Goal: Task Accomplishment & Management: Use online tool/utility

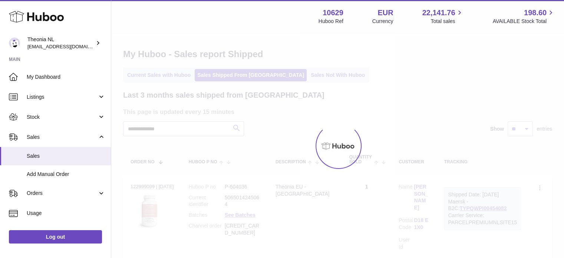
scroll to position [58, 0]
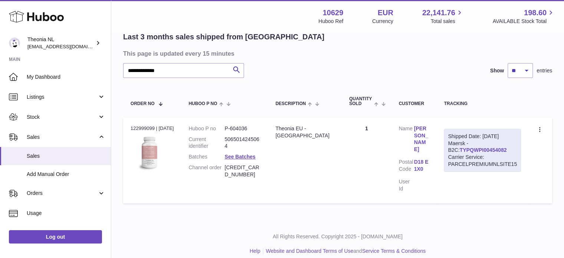
type input "**********"
click at [460, 151] on link "TYPQWPI00454082" at bounding box center [482, 150] width 47 height 6
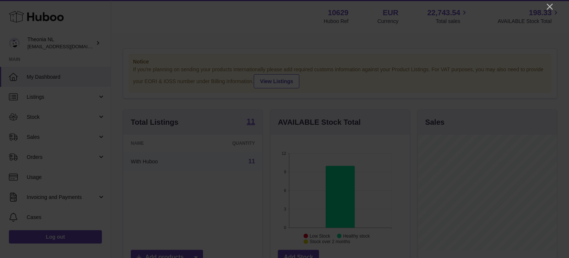
scroll to position [370443, 370419]
click at [552, 9] on icon "Close" at bounding box center [550, 7] width 6 height 6
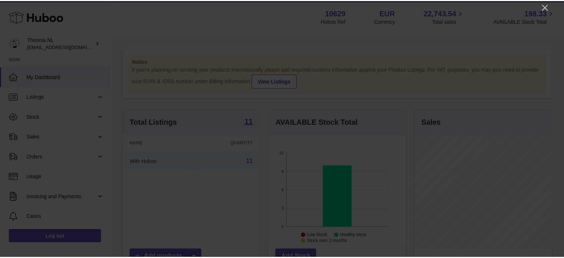
scroll to position [370443, 370421]
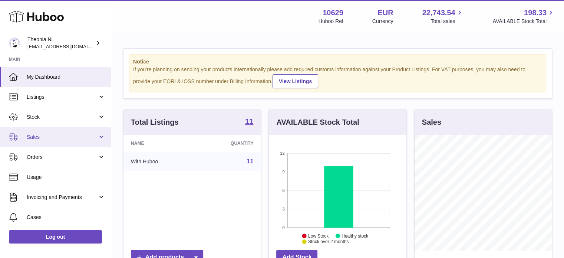
click at [36, 136] on span "Sales" at bounding box center [62, 136] width 71 height 7
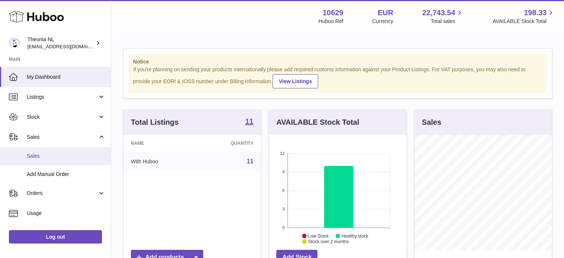
click at [44, 154] on span "Sales" at bounding box center [66, 155] width 79 height 7
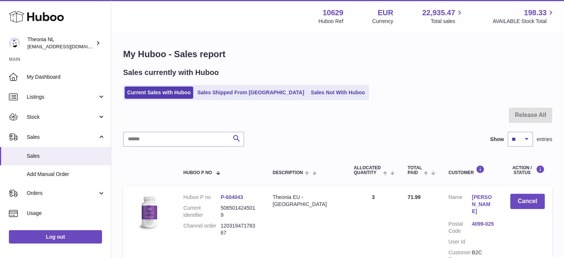
click at [222, 84] on div "Sales currently with Huboo Current Sales with Huboo Sales Shipped From Huboo Sa…" at bounding box center [337, 83] width 429 height 33
click at [222, 87] on link "Sales Shipped From [GEOGRAPHIC_DATA]" at bounding box center [251, 92] width 112 height 12
click at [222, 89] on link "Sales Shipped From [GEOGRAPHIC_DATA]" at bounding box center [251, 92] width 112 height 12
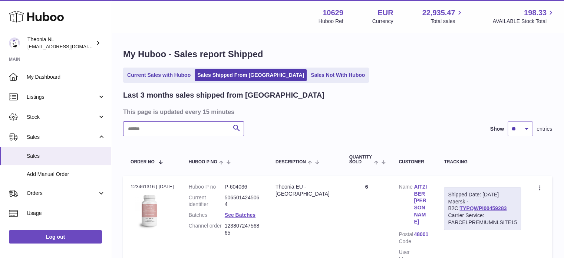
click at [201, 134] on input "text" at bounding box center [183, 128] width 121 height 15
paste input "**********"
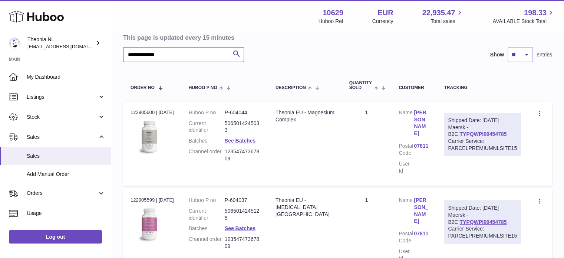
type input "**********"
click at [474, 132] on link "TYPQWPI00454785" at bounding box center [482, 134] width 47 height 6
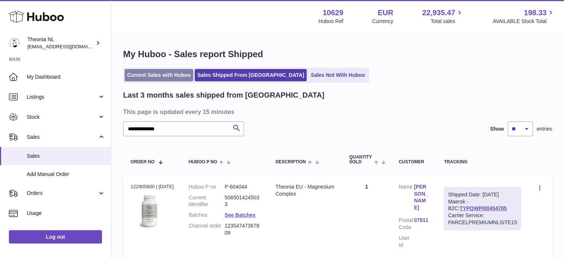
click at [154, 72] on link "Current Sales with Huboo" at bounding box center [159, 75] width 69 height 12
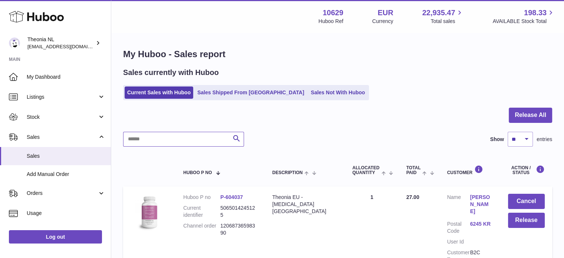
click at [199, 136] on input "text" at bounding box center [183, 139] width 121 height 15
paste input "**********"
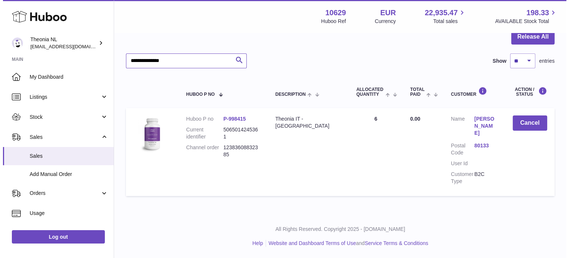
scroll to position [71, 0]
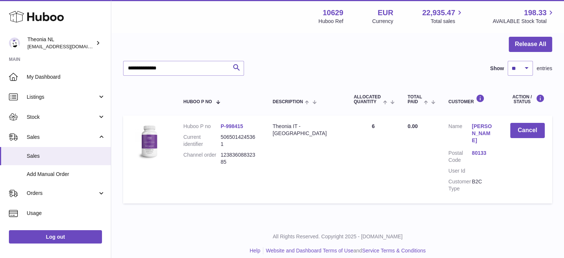
click at [472, 149] on link "80133" at bounding box center [482, 152] width 23 height 7
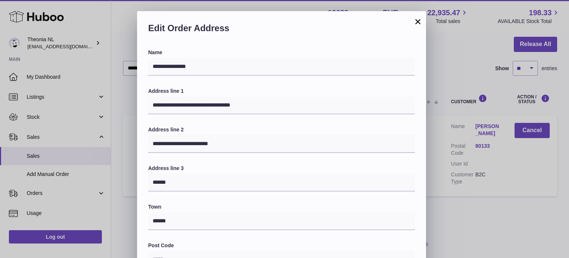
scroll to position [209, 0]
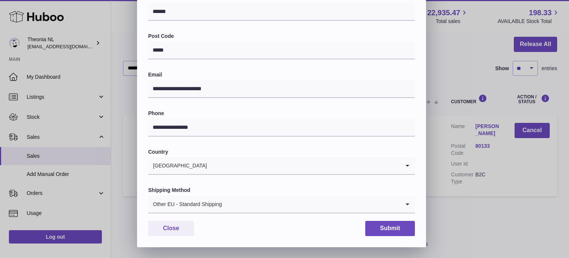
click at [215, 200] on div "Other EU - Standard Shipping" at bounding box center [274, 203] width 252 height 17
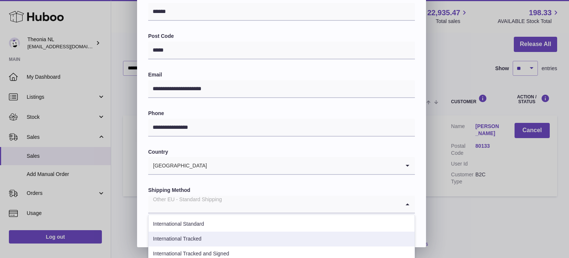
click at [200, 239] on li "International Tracked" at bounding box center [282, 238] width 266 height 15
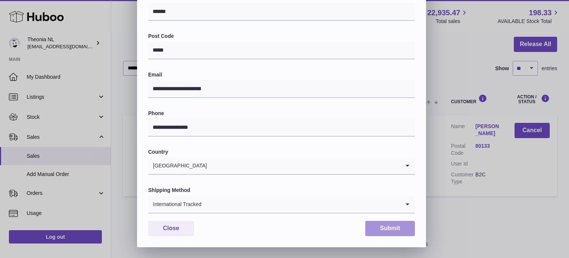
click at [395, 228] on button "Submit" at bounding box center [390, 227] width 50 height 15
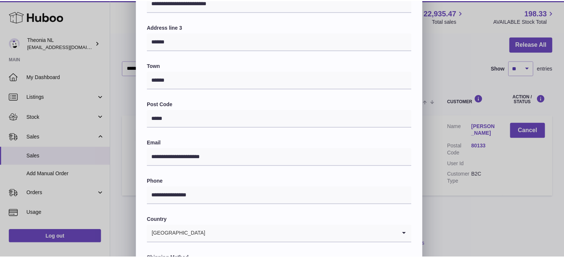
scroll to position [217, 0]
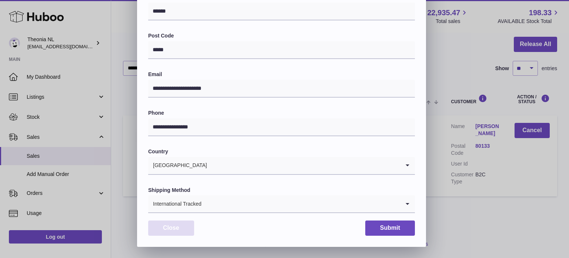
click at [181, 230] on button "Close" at bounding box center [171, 227] width 46 height 15
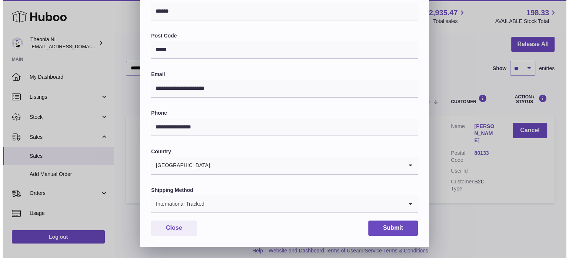
scroll to position [0, 0]
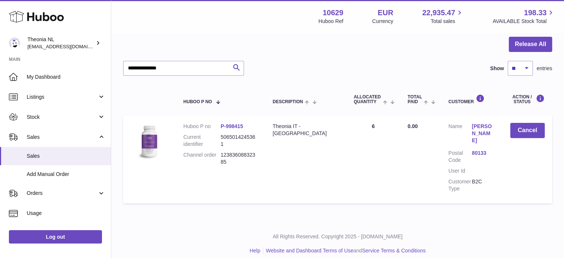
click at [315, 75] on div "**********" at bounding box center [337, 68] width 429 height 15
click at [484, 149] on link "80133" at bounding box center [482, 152] width 23 height 7
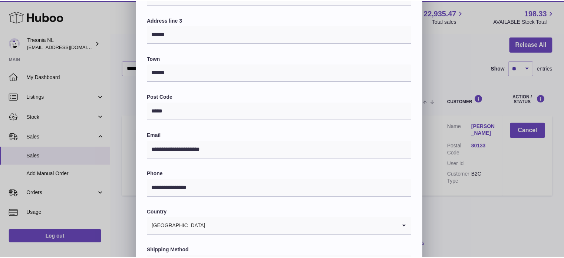
scroll to position [209, 0]
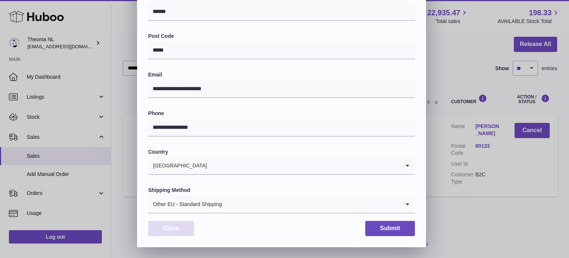
click at [183, 230] on button "Close" at bounding box center [171, 227] width 46 height 15
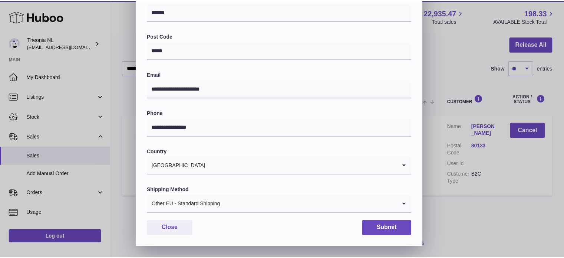
scroll to position [0, 0]
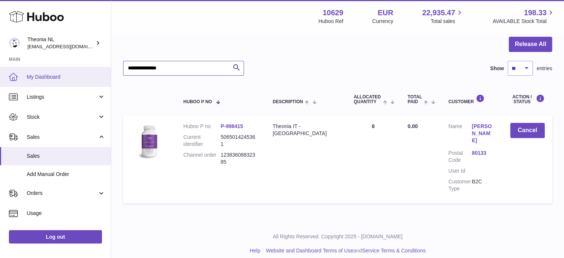
drag, startPoint x: 187, startPoint y: 70, endPoint x: 37, endPoint y: 70, distance: 149.7
click at [38, 70] on div "Huboo Theonia NL [EMAIL_ADDRESS][DOMAIN_NAME] Main My Dashboard Listings Not wi…" at bounding box center [282, 97] width 564 height 336
paste input "text"
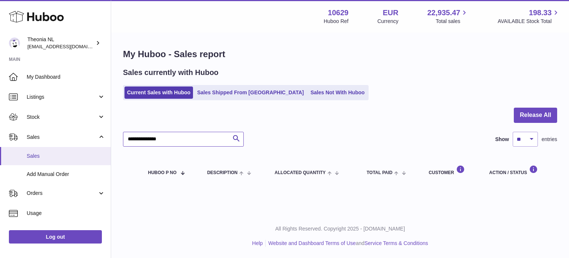
drag, startPoint x: 108, startPoint y: 147, endPoint x: 83, endPoint y: 147, distance: 25.2
click at [83, 147] on div "Huboo Theonia NL [EMAIL_ADDRESS][DOMAIN_NAME] Main My Dashboard Listings Not wi…" at bounding box center [284, 129] width 569 height 258
paste input "text"
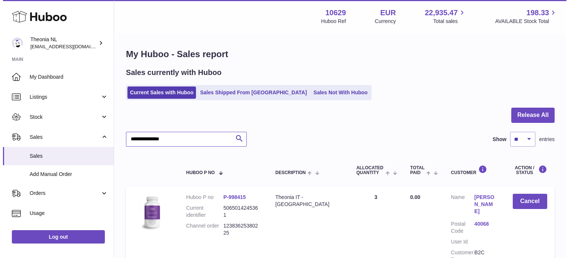
scroll to position [71, 0]
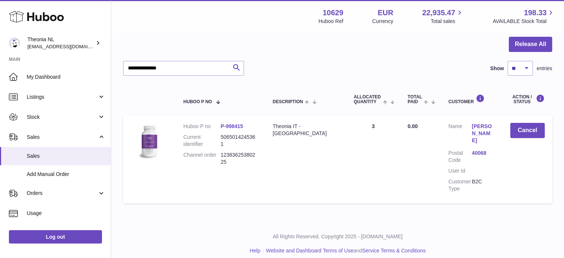
click at [479, 149] on link "40068" at bounding box center [482, 152] width 23 height 7
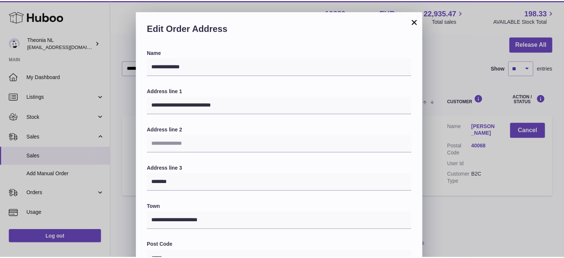
scroll to position [209, 0]
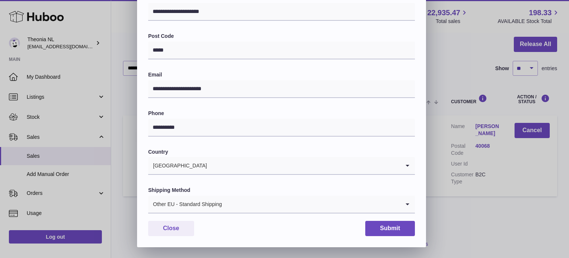
click at [194, 206] on div "Other EU - Standard Shipping" at bounding box center [274, 203] width 252 height 17
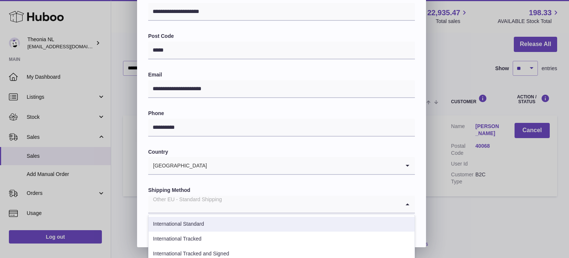
click at [200, 235] on li "International Tracked" at bounding box center [282, 238] width 266 height 15
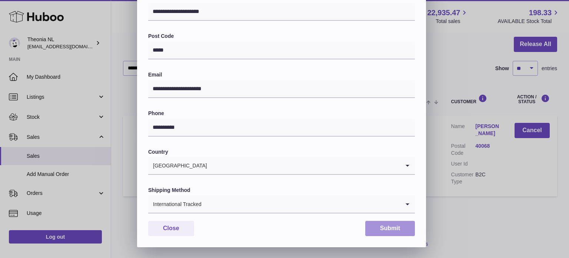
click at [379, 223] on button "Submit" at bounding box center [390, 227] width 50 height 15
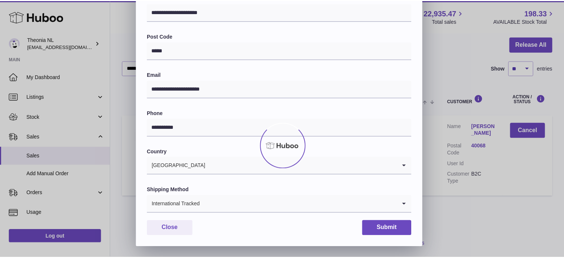
scroll to position [0, 0]
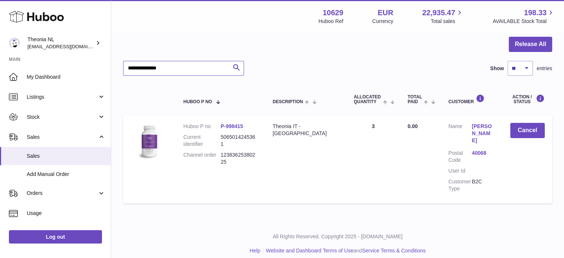
drag, startPoint x: 182, startPoint y: 71, endPoint x: 53, endPoint y: 64, distance: 128.8
click at [59, 63] on div "Huboo Theonia NL [EMAIL_ADDRESS][DOMAIN_NAME] Main My Dashboard Listings Not wi…" at bounding box center [282, 97] width 564 height 336
paste input "text"
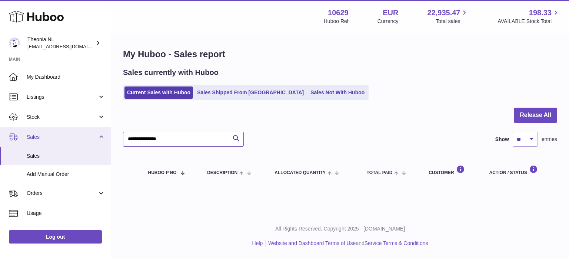
drag, startPoint x: 203, startPoint y: 135, endPoint x: 92, endPoint y: 142, distance: 111.8
click at [94, 141] on div "Huboo Theonia NL [EMAIL_ADDRESS][DOMAIN_NAME] Main My Dashboard Listings Not wi…" at bounding box center [284, 129] width 569 height 258
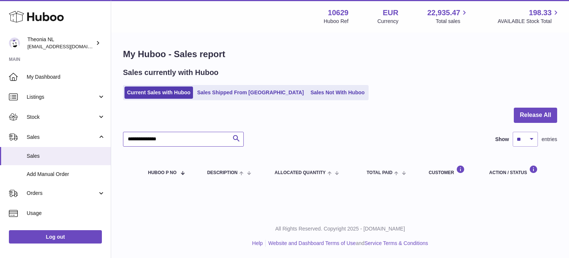
paste input "text"
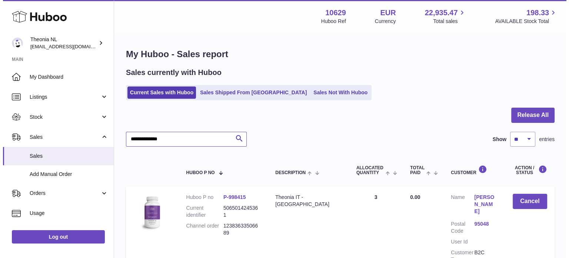
scroll to position [71, 0]
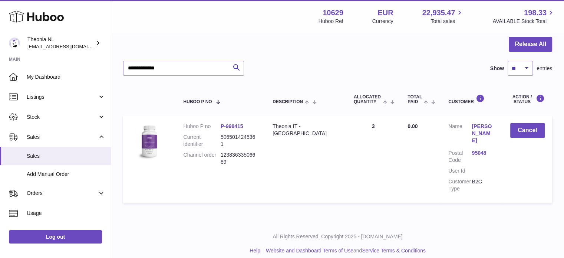
click at [477, 149] on link "95048" at bounding box center [482, 152] width 23 height 7
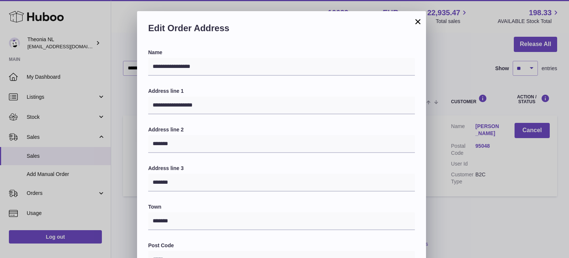
scroll to position [185, 0]
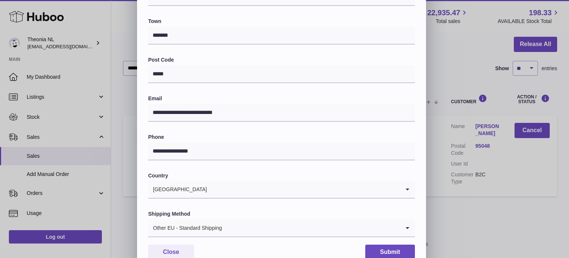
click at [217, 226] on div "Other EU - Standard Shipping" at bounding box center [274, 227] width 252 height 17
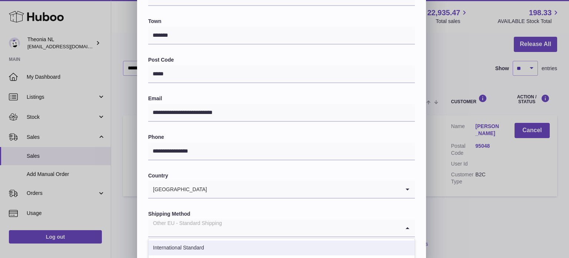
scroll to position [222, 0]
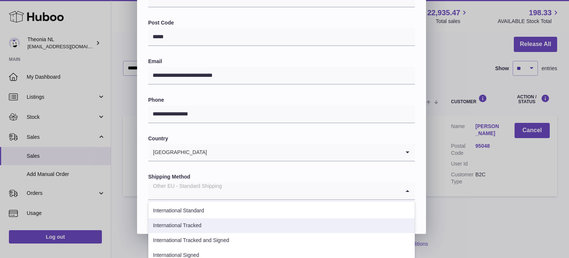
click at [228, 230] on li "International Tracked" at bounding box center [282, 225] width 266 height 15
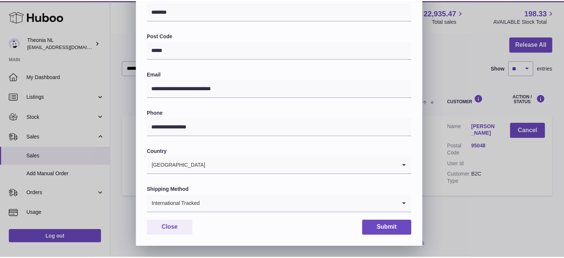
scroll to position [209, 0]
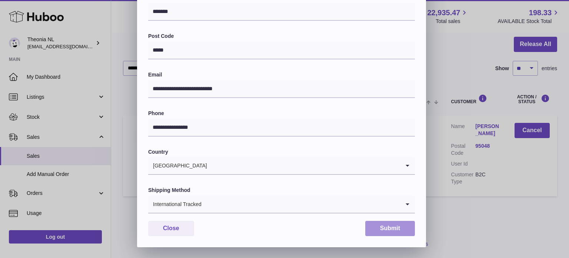
click at [395, 227] on button "Submit" at bounding box center [390, 227] width 50 height 15
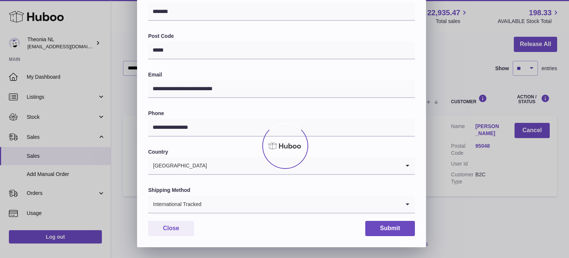
scroll to position [0, 0]
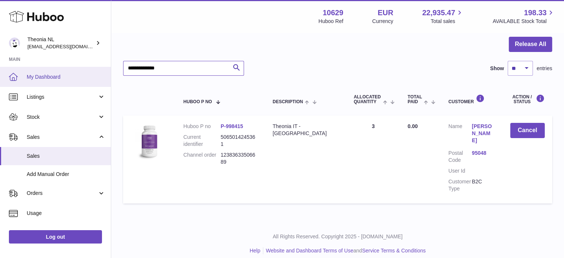
drag, startPoint x: 194, startPoint y: 72, endPoint x: 12, endPoint y: 78, distance: 182.4
click at [20, 77] on div "Huboo Theonia NL [EMAIL_ADDRESS][DOMAIN_NAME] Main My Dashboard Listings Not wi…" at bounding box center [282, 97] width 564 height 336
paste input "text"
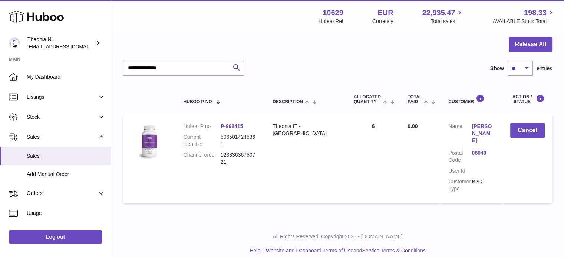
click at [471, 149] on link "08040" at bounding box center [482, 152] width 23 height 7
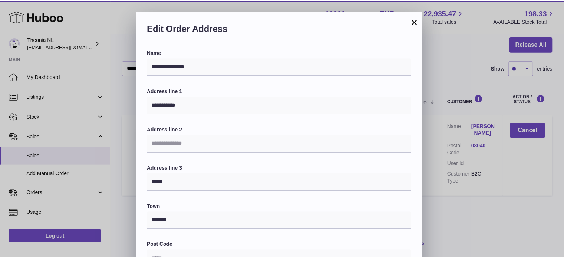
scroll to position [209, 0]
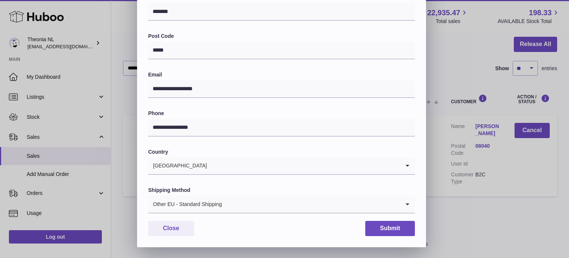
click at [190, 205] on div "Other EU - Standard Shipping" at bounding box center [274, 203] width 252 height 17
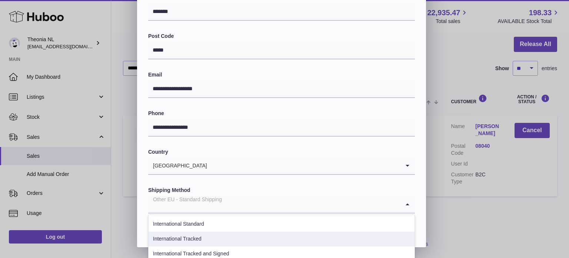
click at [202, 237] on li "International Tracked" at bounding box center [282, 238] width 266 height 15
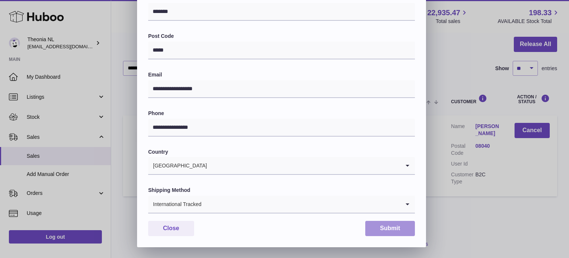
click at [399, 229] on button "Submit" at bounding box center [390, 227] width 50 height 15
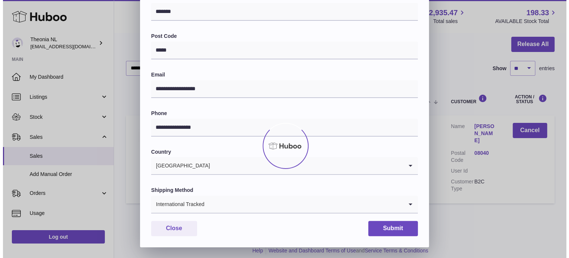
scroll to position [0, 0]
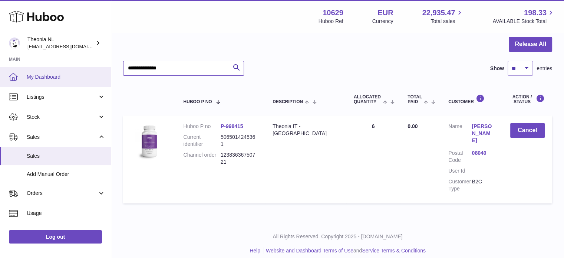
drag, startPoint x: 212, startPoint y: 68, endPoint x: 33, endPoint y: 76, distance: 179.6
click at [33, 76] on div "Huboo Theonia NL [EMAIL_ADDRESS][DOMAIN_NAME] Main My Dashboard Listings Not wi…" at bounding box center [282, 97] width 564 height 336
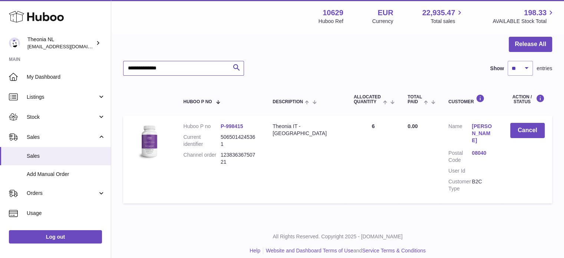
paste input "text"
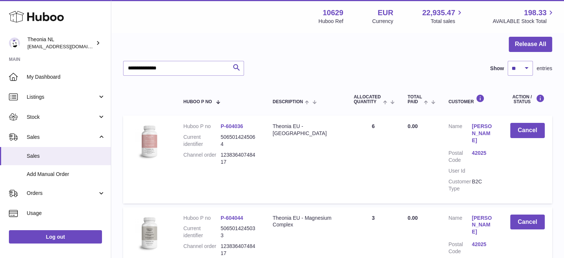
click at [479, 149] on link "42025" at bounding box center [482, 152] width 23 height 7
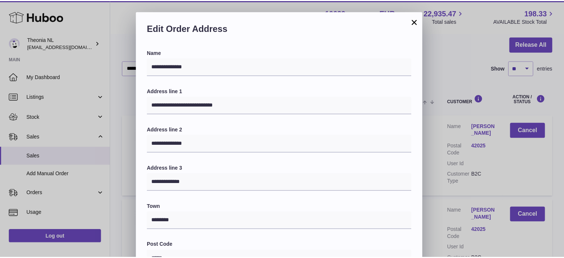
scroll to position [209, 0]
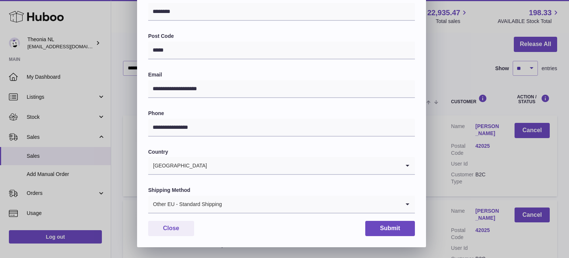
click at [175, 194] on div "Shipping Method Other EU - Standard Shipping Loading..." at bounding box center [281, 199] width 267 height 27
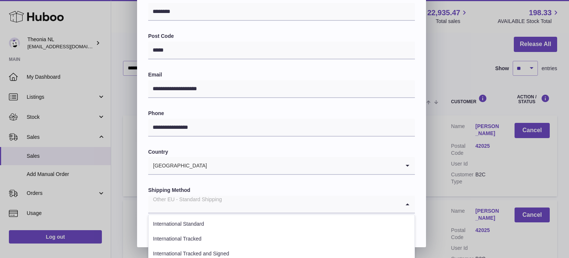
click at [178, 212] on div "Other EU - Standard Shipping Loading..." at bounding box center [281, 204] width 267 height 18
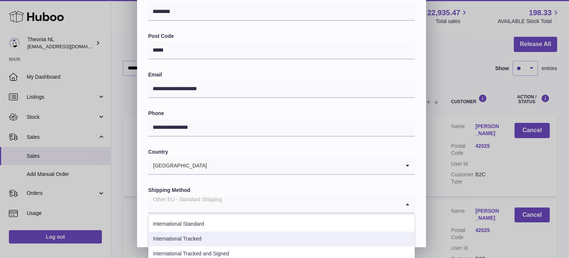
click at [188, 236] on li "International Tracked" at bounding box center [282, 238] width 266 height 15
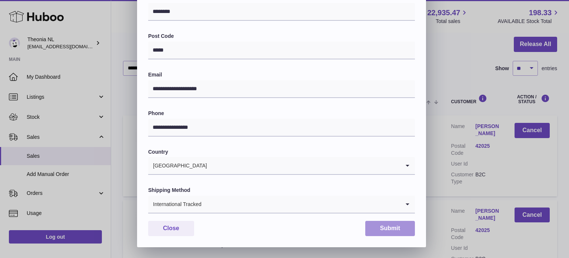
click at [399, 229] on button "Submit" at bounding box center [390, 227] width 50 height 15
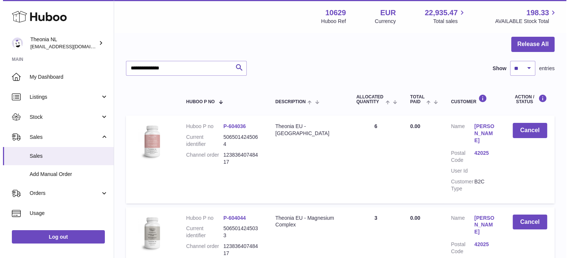
scroll to position [145, 0]
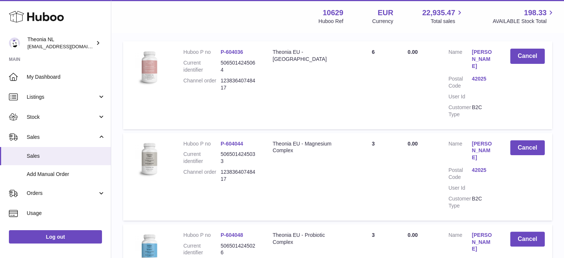
click at [476, 166] on link "42025" at bounding box center [482, 169] width 23 height 7
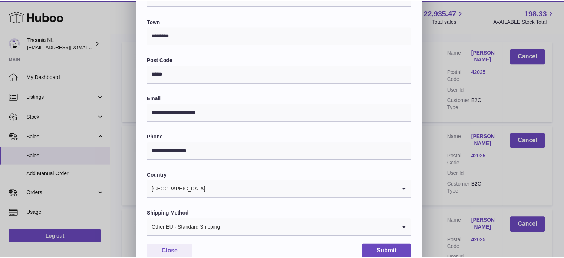
scroll to position [209, 0]
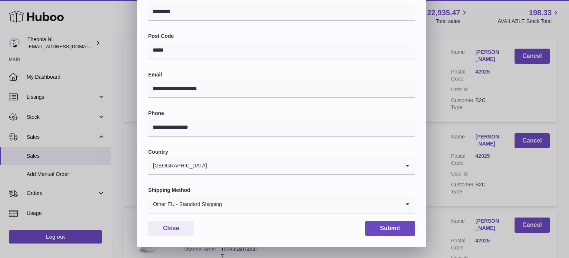
click at [200, 210] on div "Other EU - Standard Shipping" at bounding box center [274, 203] width 252 height 17
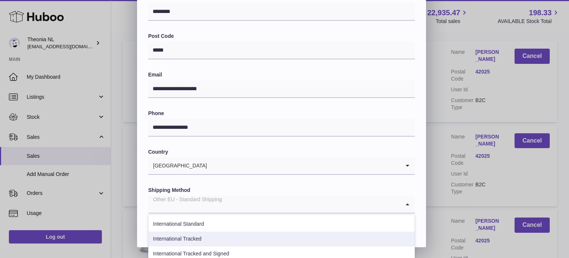
click at [202, 234] on li "International Tracked" at bounding box center [282, 238] width 266 height 15
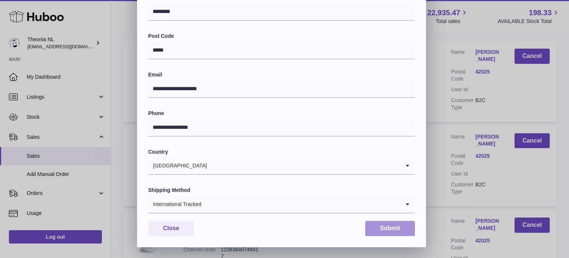
click at [411, 230] on button "Submit" at bounding box center [390, 227] width 50 height 15
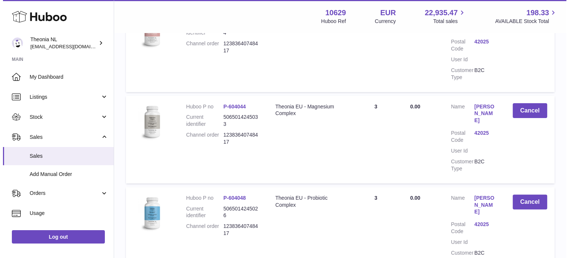
scroll to position [219, 0]
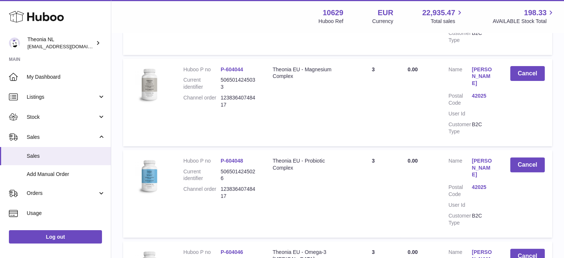
click at [482, 183] on link "42025" at bounding box center [482, 186] width 23 height 7
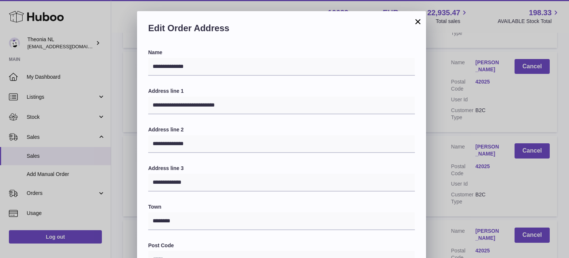
scroll to position [185, 0]
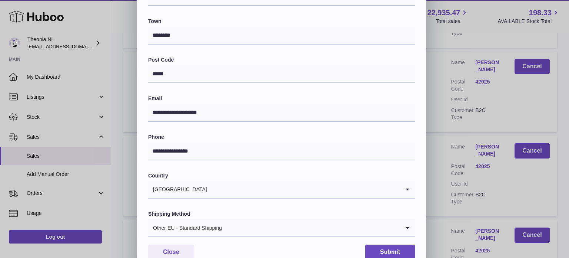
click at [245, 227] on input "Search for option" at bounding box center [311, 227] width 178 height 17
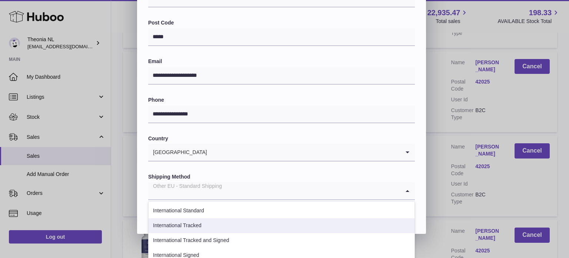
click at [245, 228] on li "International Tracked" at bounding box center [282, 225] width 266 height 15
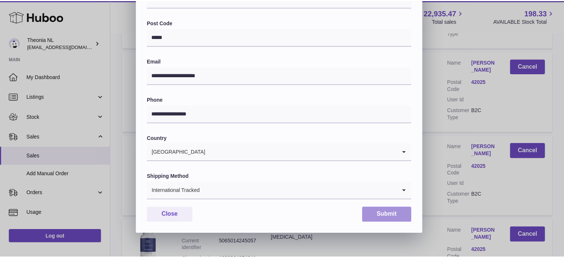
scroll to position [209, 0]
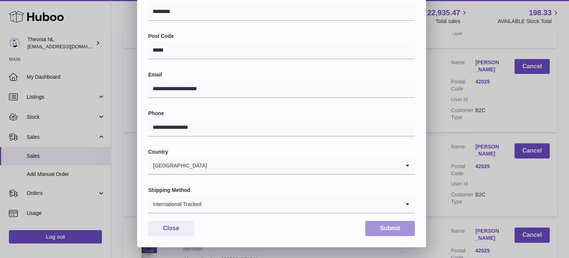
click at [411, 231] on button "Submit" at bounding box center [390, 227] width 50 height 15
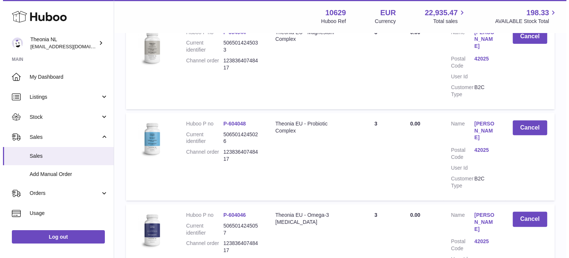
scroll to position [293, 0]
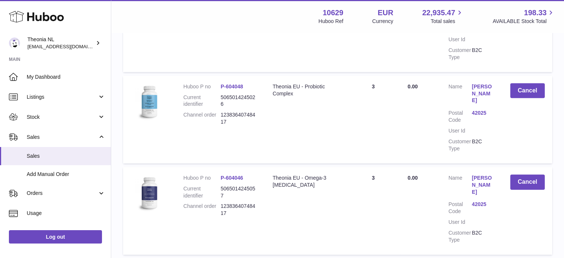
click at [484, 200] on link "42025" at bounding box center [482, 203] width 23 height 7
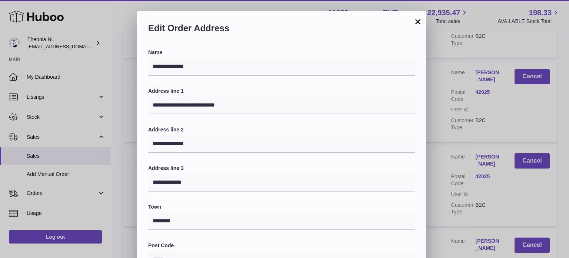
scroll to position [185, 0]
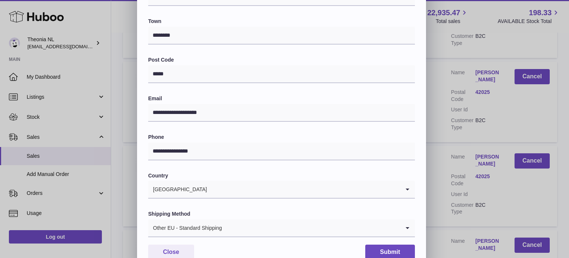
click at [205, 218] on div "Shipping Method Other EU - Standard Shipping Loading..." at bounding box center [281, 223] width 267 height 27
click at [205, 226] on div "Other EU - Standard Shipping" at bounding box center [274, 227] width 252 height 17
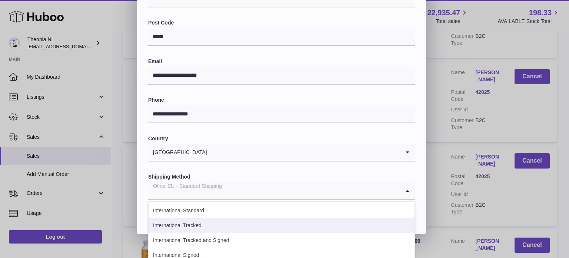
click at [205, 226] on li "International Tracked" at bounding box center [282, 225] width 266 height 15
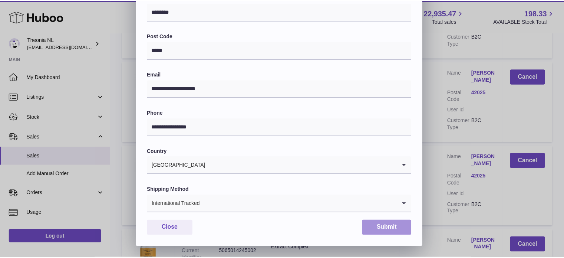
scroll to position [209, 0]
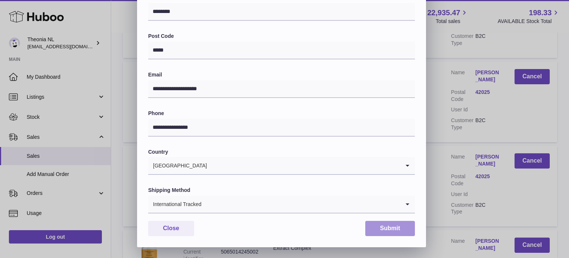
click at [388, 223] on button "Submit" at bounding box center [390, 227] width 50 height 15
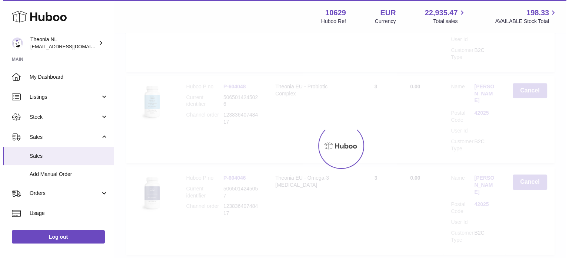
scroll to position [367, 0]
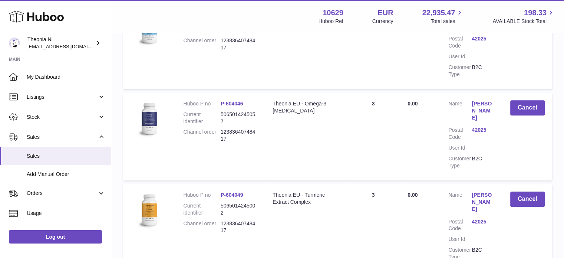
click at [472, 218] on link "42025" at bounding box center [482, 221] width 23 height 7
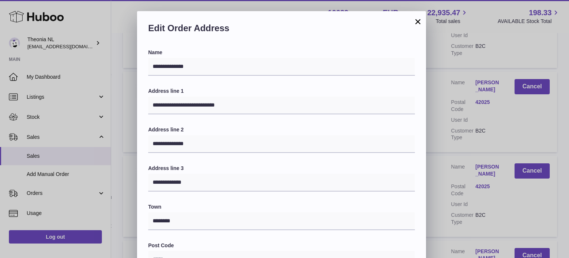
scroll to position [148, 0]
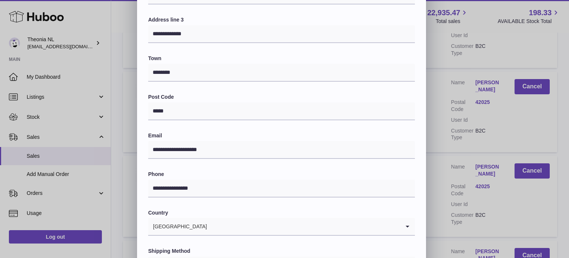
drag, startPoint x: 227, startPoint y: 222, endPoint x: 222, endPoint y: 228, distance: 7.4
click at [227, 222] on input "Search for option" at bounding box center [304, 226] width 193 height 17
click at [279, 28] on input "**********" at bounding box center [281, 34] width 267 height 18
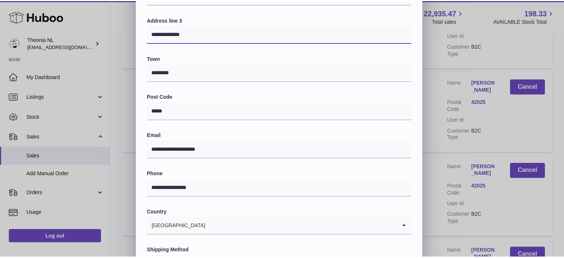
scroll to position [209, 0]
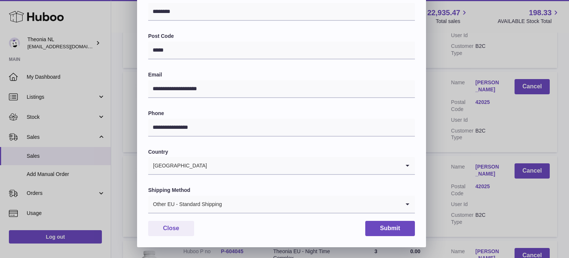
click at [203, 203] on div "Other EU - Standard Shipping" at bounding box center [274, 203] width 252 height 17
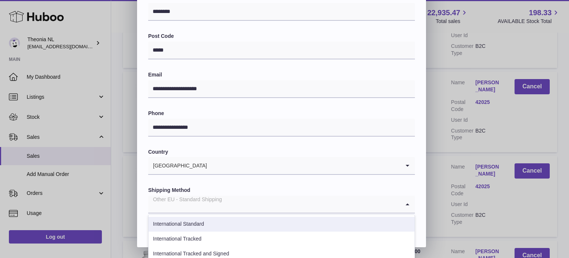
click at [204, 231] on li "International Tracked" at bounding box center [282, 238] width 266 height 15
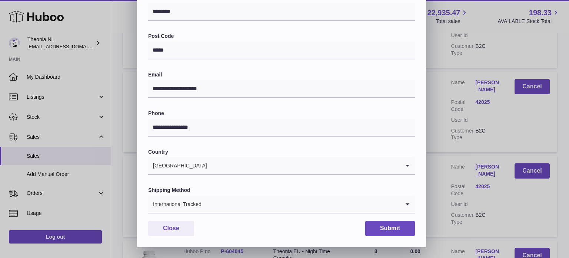
click at [204, 234] on div "Close Submit" at bounding box center [281, 227] width 267 height 15
click at [381, 229] on button "Submit" at bounding box center [390, 227] width 50 height 15
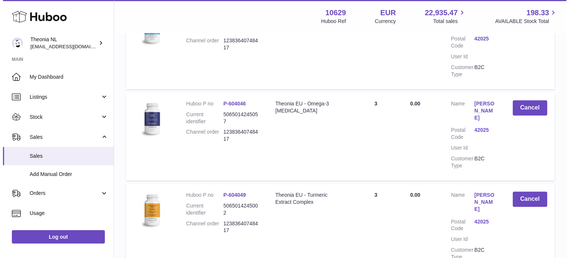
scroll to position [478, 0]
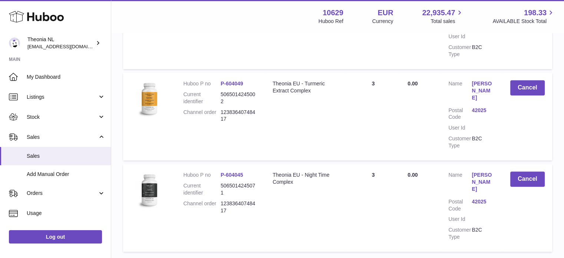
click at [475, 171] on dl "Customer Name [PERSON_NAME] Postal Code 42025 User Id Customer Type B2C" at bounding box center [471, 207] width 47 height 73
click at [476, 198] on link "42025" at bounding box center [482, 201] width 23 height 7
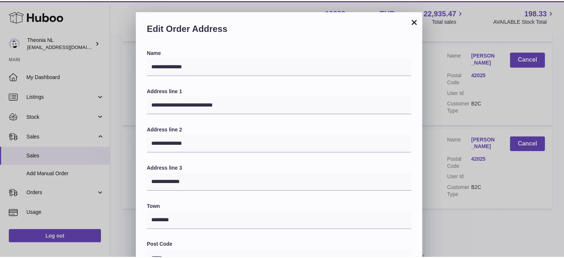
scroll to position [209, 0]
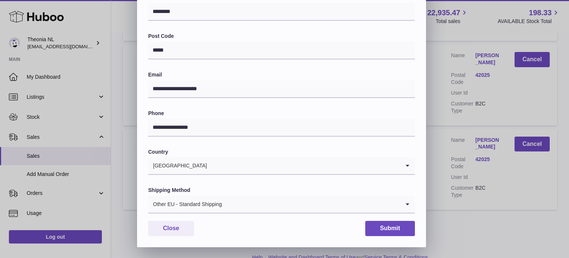
click at [210, 200] on div "Other EU - Standard Shipping" at bounding box center [274, 203] width 252 height 17
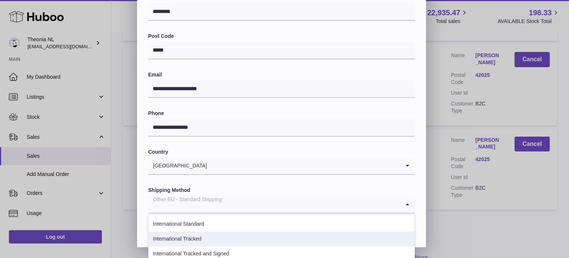
drag, startPoint x: 193, startPoint y: 235, endPoint x: 270, endPoint y: 228, distance: 77.0
click at [193, 235] on li "International Tracked" at bounding box center [282, 238] width 266 height 15
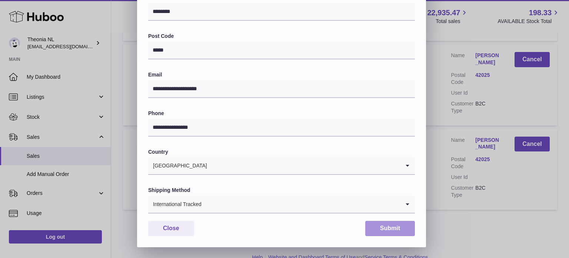
click at [387, 227] on button "Submit" at bounding box center [390, 227] width 50 height 15
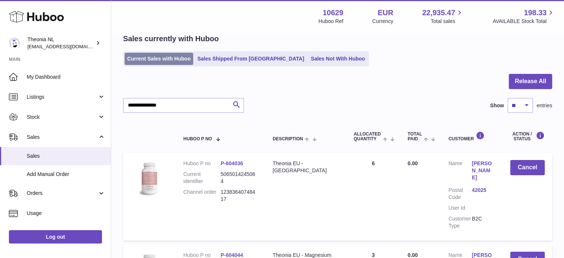
scroll to position [0, 0]
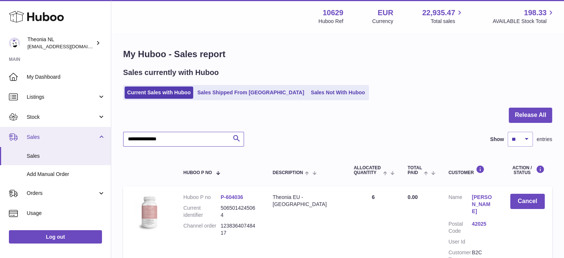
drag, startPoint x: 187, startPoint y: 136, endPoint x: 0, endPoint y: 142, distance: 186.5
paste input "text"
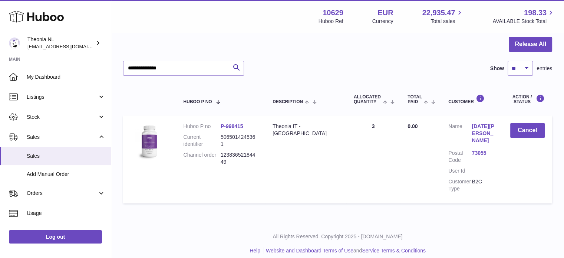
click at [474, 149] on link "73055" at bounding box center [482, 152] width 23 height 7
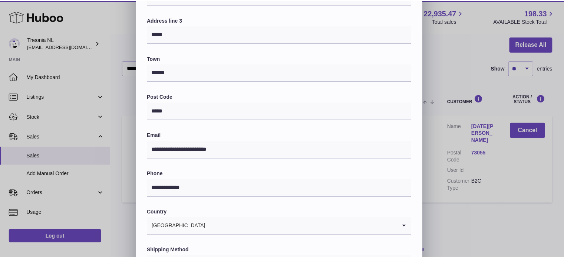
scroll to position [209, 0]
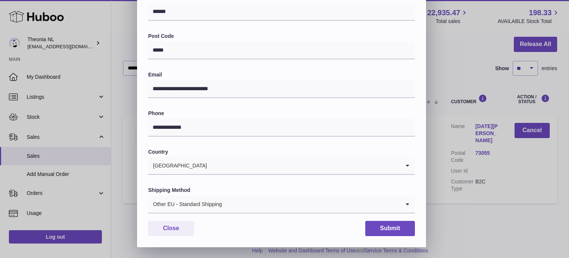
click at [194, 203] on div "Other EU - Standard Shipping" at bounding box center [274, 203] width 252 height 17
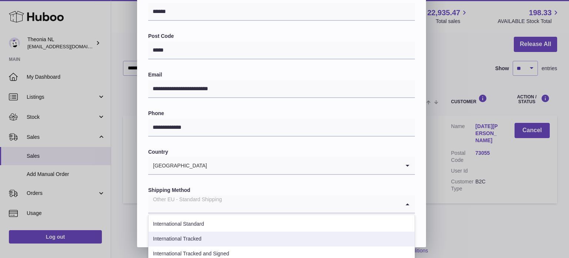
click at [199, 240] on li "International Tracked" at bounding box center [282, 238] width 266 height 15
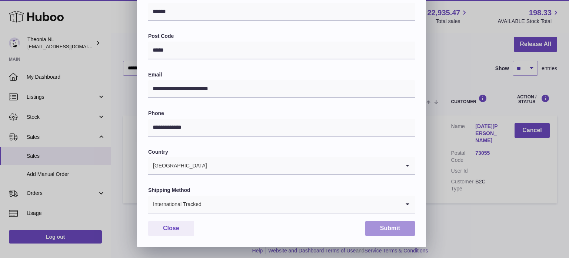
drag, startPoint x: 396, startPoint y: 226, endPoint x: 353, endPoint y: 233, distance: 43.9
click at [396, 226] on button "Submit" at bounding box center [390, 227] width 50 height 15
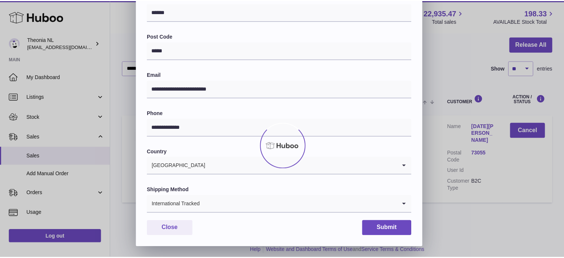
scroll to position [0, 0]
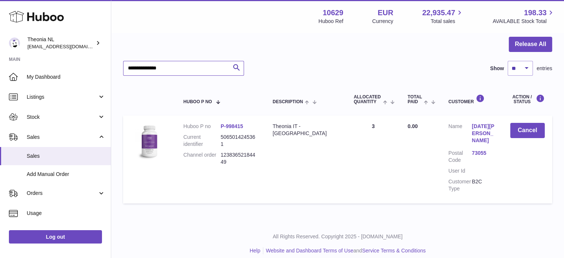
drag, startPoint x: 194, startPoint y: 65, endPoint x: 23, endPoint y: 57, distance: 171.0
click at [57, 61] on div "Huboo Theonia NL [EMAIL_ADDRESS][DOMAIN_NAME] Main My Dashboard Listings Not wi…" at bounding box center [282, 97] width 564 height 336
paste input "text"
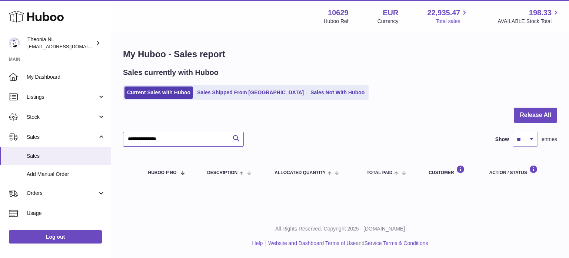
type input "**********"
